Goal: Book appointment/travel/reservation

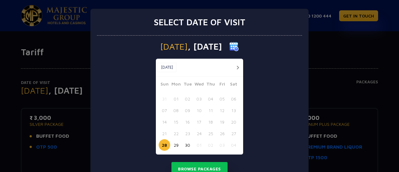
click at [235, 68] on button "button" at bounding box center [238, 68] width 8 height 8
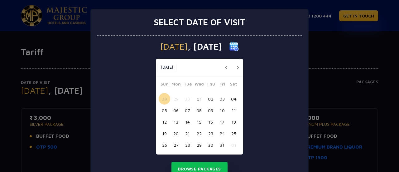
click at [218, 99] on button "03" at bounding box center [222, 99] width 12 height 12
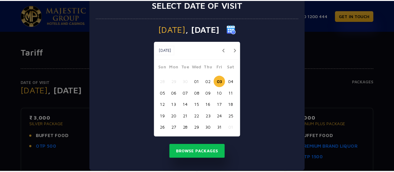
scroll to position [15, 0]
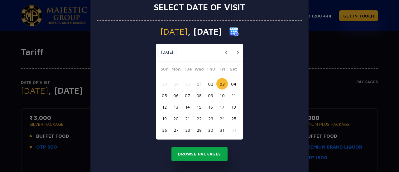
click at [203, 151] on button "Browse Packages" at bounding box center [199, 154] width 56 height 14
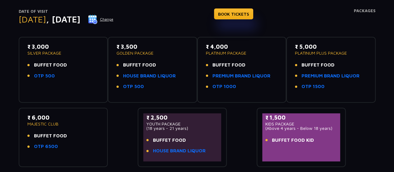
scroll to position [71, 0]
drag, startPoint x: 0, startPoint y: 122, endPoint x: 7, endPoint y: 146, distance: 25.0
click at [7, 146] on div "Date of Visit Friday , 03 Oct 2025 Change BOOK TICKETS Packages ₹ 3,000 SILVER …" at bounding box center [197, 77] width 394 height 180
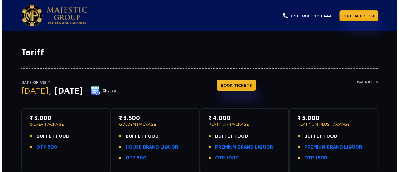
scroll to position [18, 0]
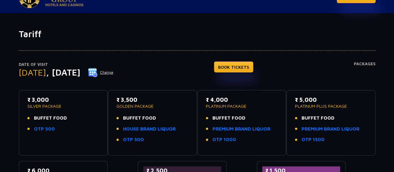
click at [114, 73] on button "Change" at bounding box center [101, 72] width 26 height 10
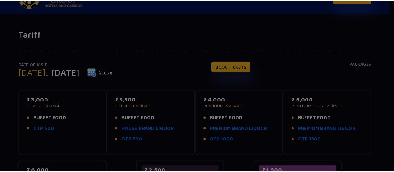
scroll to position [0, 0]
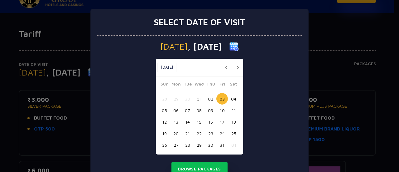
click at [210, 99] on button "02" at bounding box center [211, 99] width 12 height 12
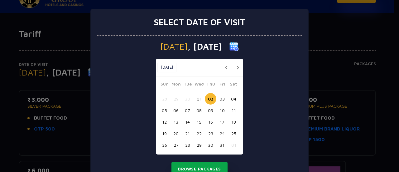
click at [201, 167] on button "Browse Packages" at bounding box center [199, 169] width 56 height 14
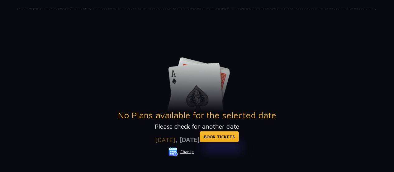
scroll to position [61, 0]
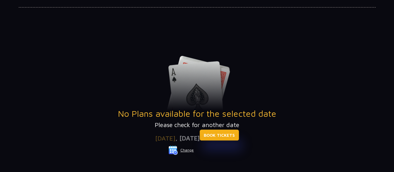
click at [227, 136] on link "BOOK TICKETS" at bounding box center [219, 134] width 39 height 11
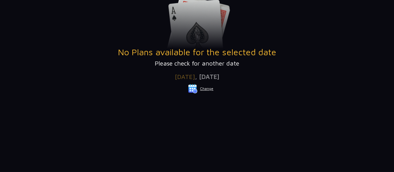
scroll to position [123, 0]
click at [199, 87] on button "Change" at bounding box center [201, 88] width 26 height 10
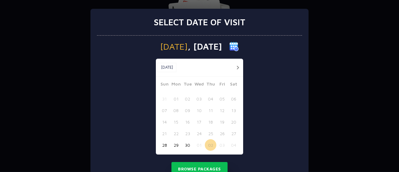
click at [235, 68] on button "button" at bounding box center [238, 68] width 8 height 8
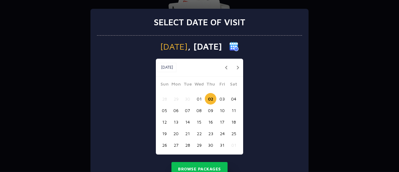
click at [232, 95] on button "04" at bounding box center [234, 99] width 12 height 12
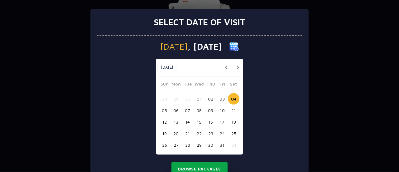
click at [201, 164] on button "Browse Packages" at bounding box center [199, 169] width 56 height 14
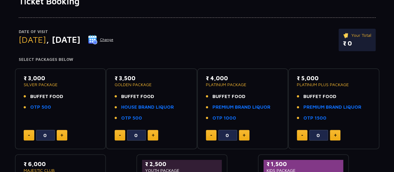
scroll to position [50, 0]
